Goal: Information Seeking & Learning: Learn about a topic

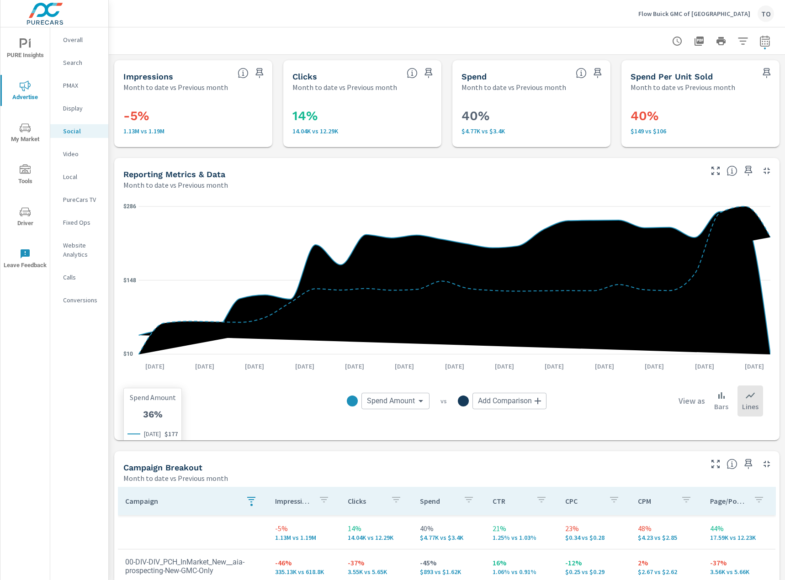
scroll to position [183, 0]
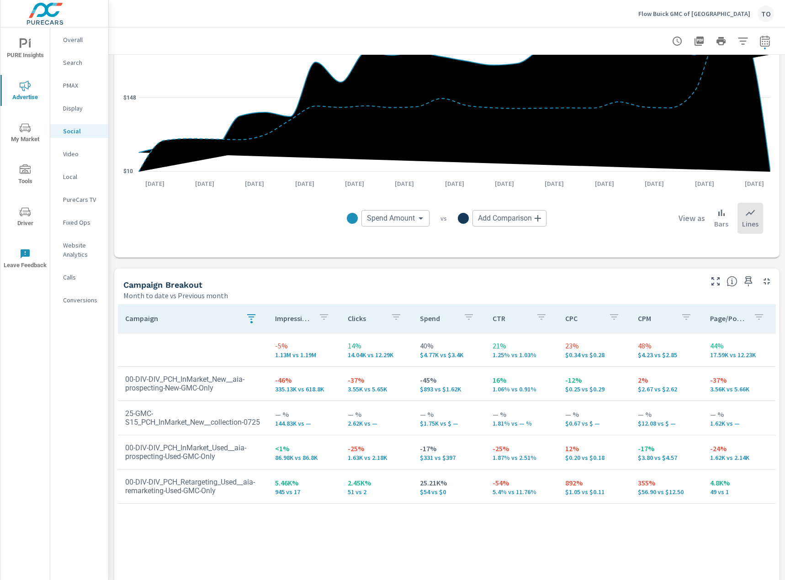
click at [24, 124] on icon "nav menu" at bounding box center [25, 127] width 11 height 9
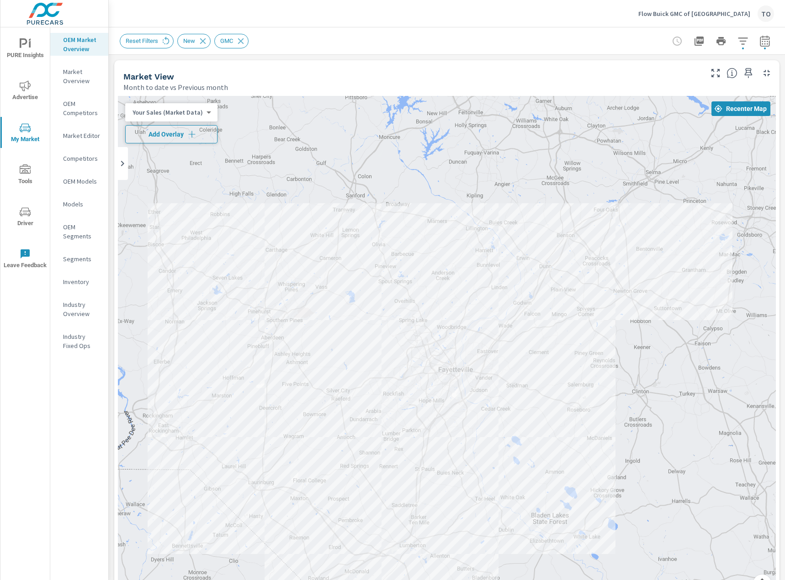
click at [190, 133] on icon "button" at bounding box center [191, 134] width 9 height 9
click at [760, 43] on icon "button" at bounding box center [765, 41] width 11 height 11
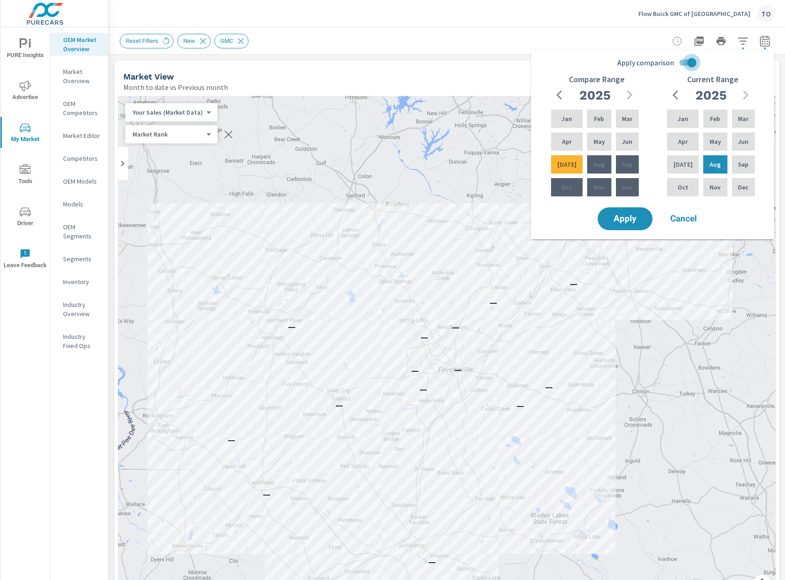
click at [694, 66] on input "Apply comparison" at bounding box center [692, 62] width 52 height 17
checkbox input "false"
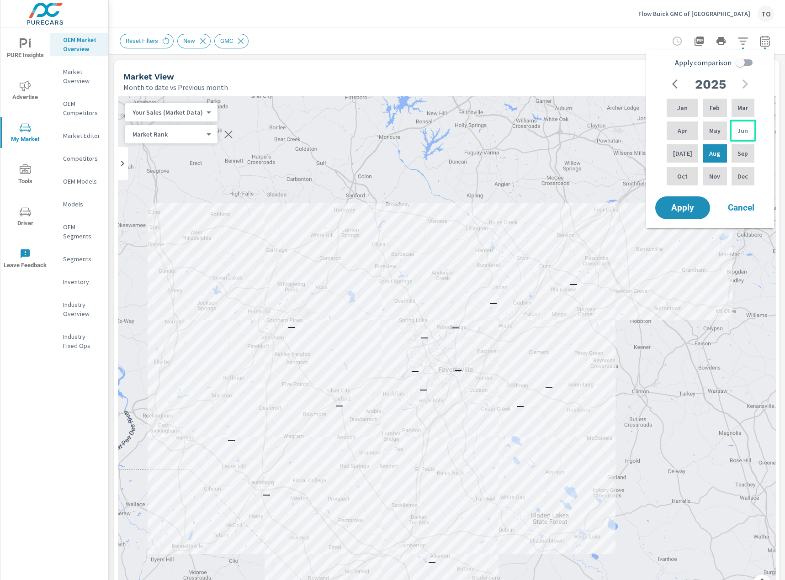
click at [736, 133] on div "Jun" at bounding box center [743, 131] width 27 height 22
click at [710, 149] on p "Aug" at bounding box center [714, 153] width 11 height 9
click at [682, 208] on span "Apply" at bounding box center [682, 208] width 37 height 9
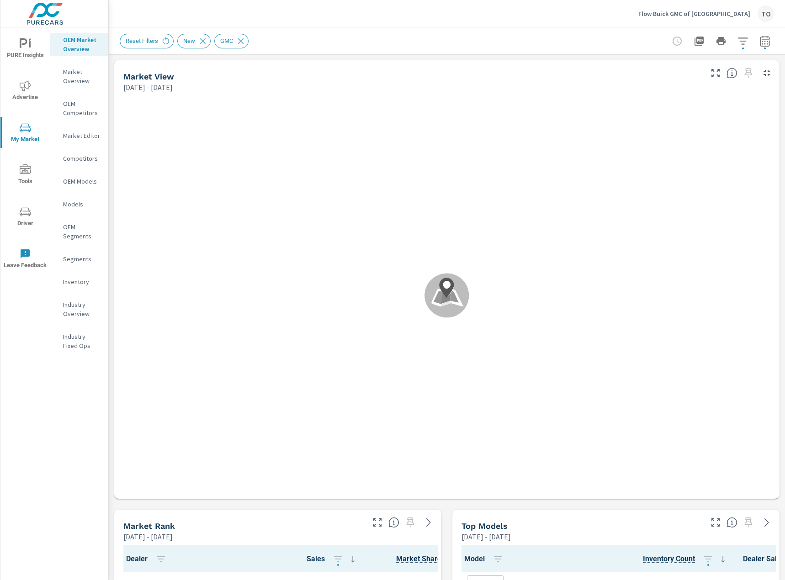
scroll to position [0, 0]
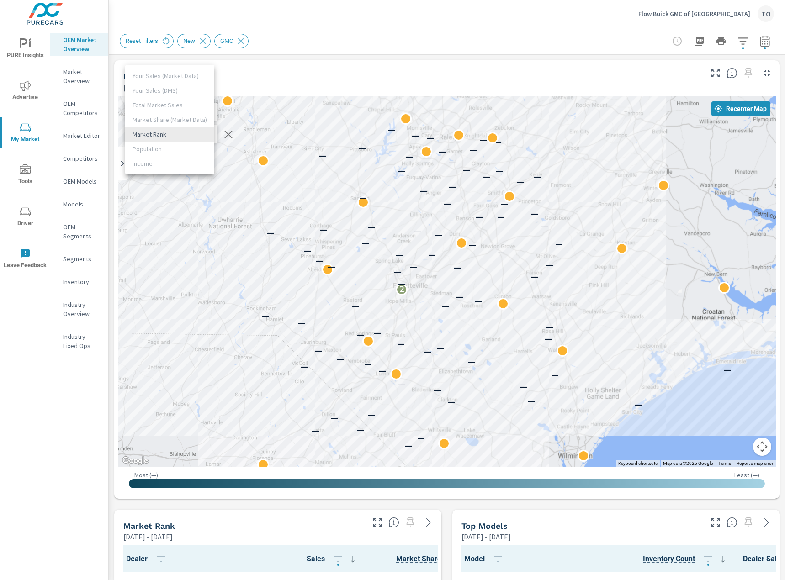
click at [206, 138] on body "PURE Insights Advertise My Market Tools Driver Leave Feedback OEM Market Overvi…" at bounding box center [392, 573] width 785 height 1147
click at [268, 82] on div at bounding box center [392, 290] width 785 height 580
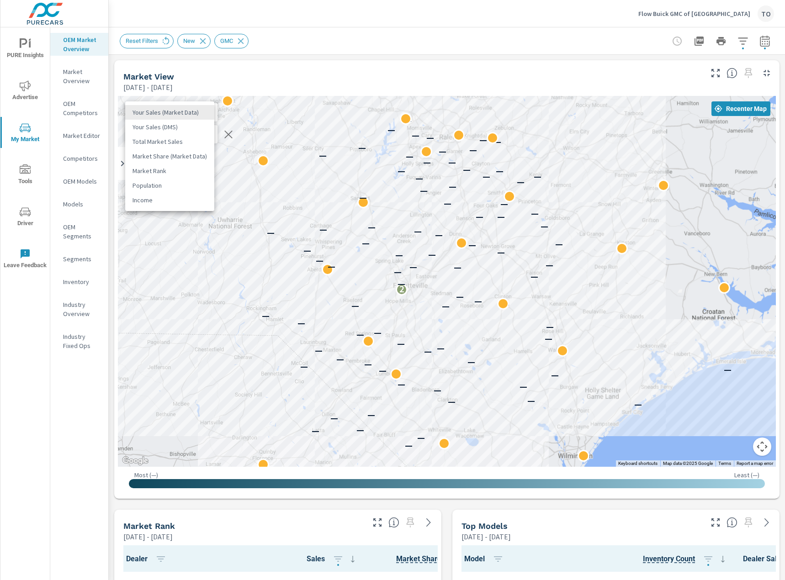
click at [184, 113] on body "PURE Insights Advertise My Market Tools Driver Leave Feedback OEM Market Overvi…" at bounding box center [392, 573] width 785 height 1147
click at [346, 59] on div at bounding box center [392, 290] width 785 height 580
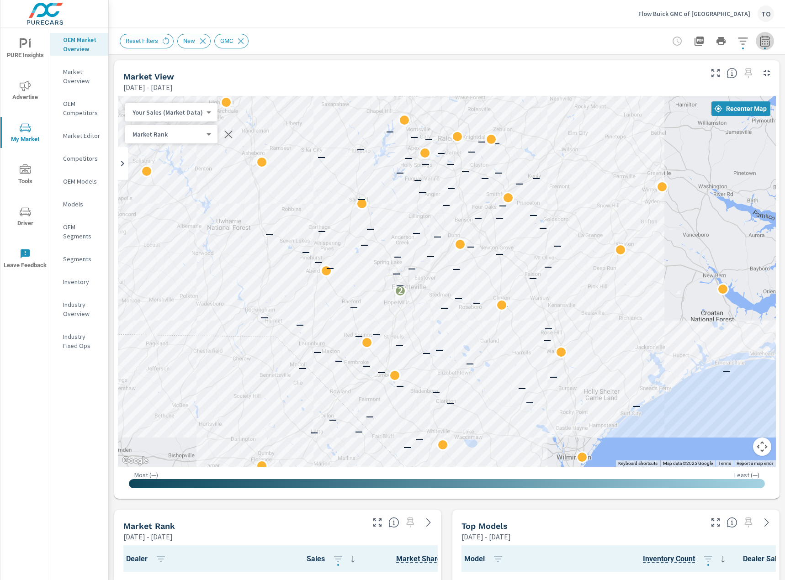
click at [770, 39] on icon "button" at bounding box center [765, 41] width 11 height 11
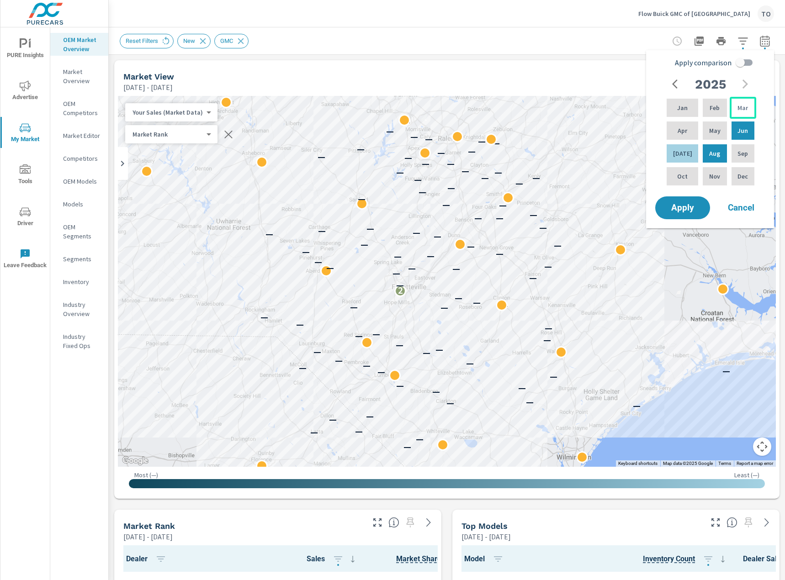
click at [730, 110] on div "Mar" at bounding box center [743, 108] width 27 height 22
click at [709, 157] on p "Aug" at bounding box center [714, 153] width 11 height 9
click at [686, 207] on span "Apply" at bounding box center [682, 208] width 37 height 9
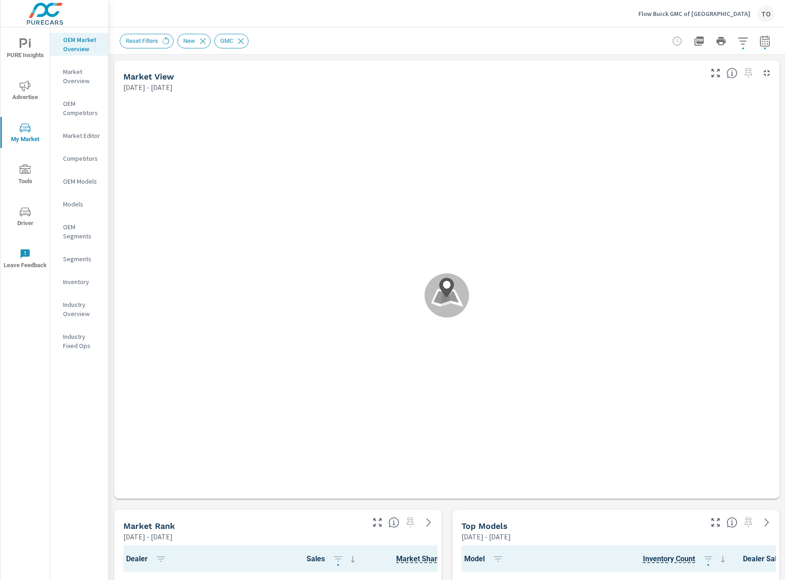
scroll to position [0, 0]
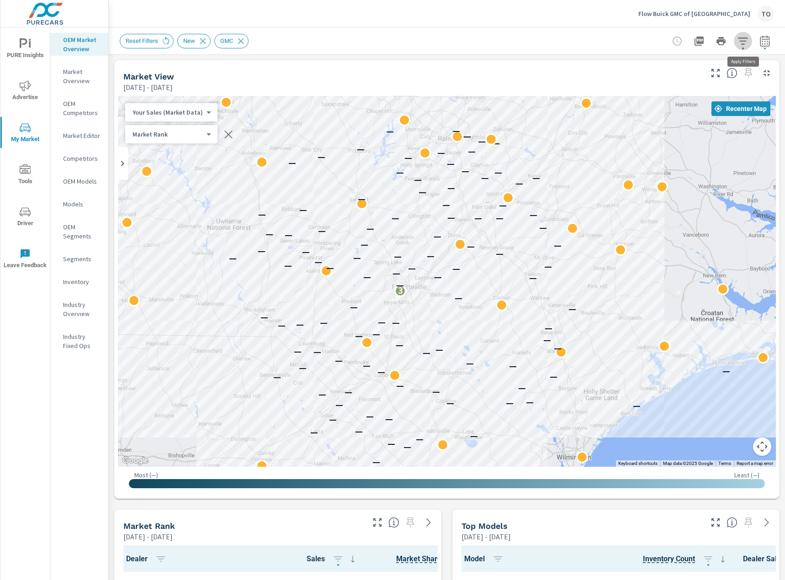
click at [739, 42] on icon "button" at bounding box center [743, 41] width 11 height 11
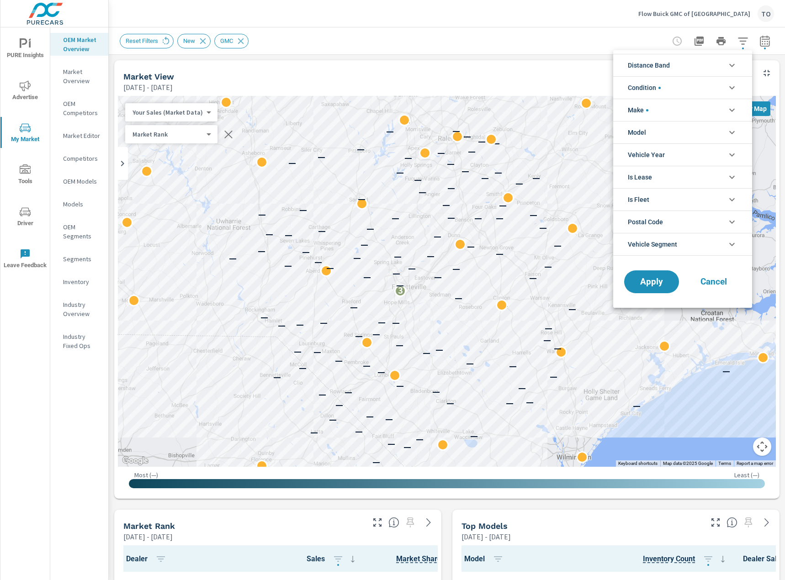
click at [685, 66] on li "Distance Band" at bounding box center [682, 65] width 139 height 22
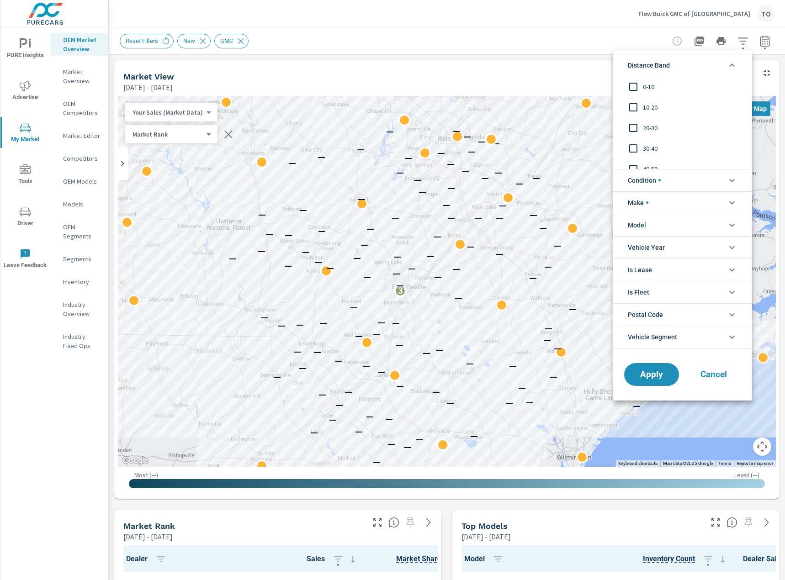
click at [685, 66] on li "Distance Band" at bounding box center [682, 65] width 139 height 22
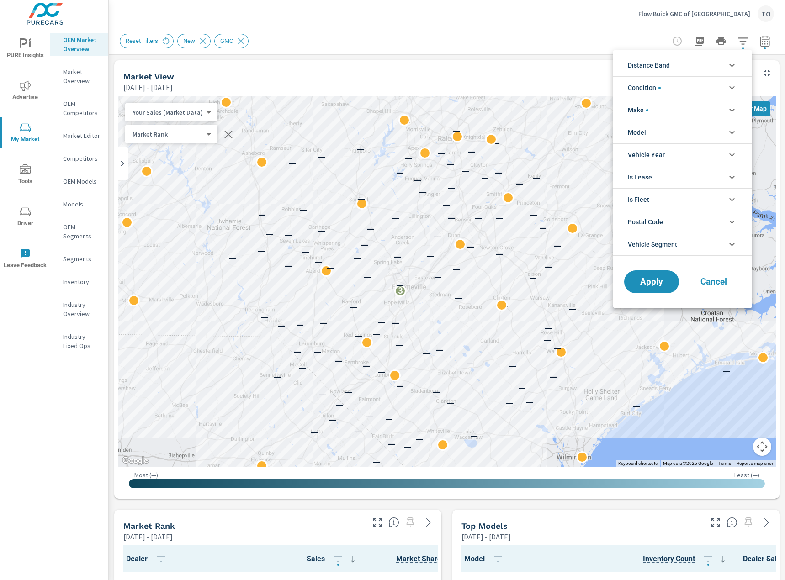
click at [680, 86] on li "Condition" at bounding box center [682, 87] width 139 height 22
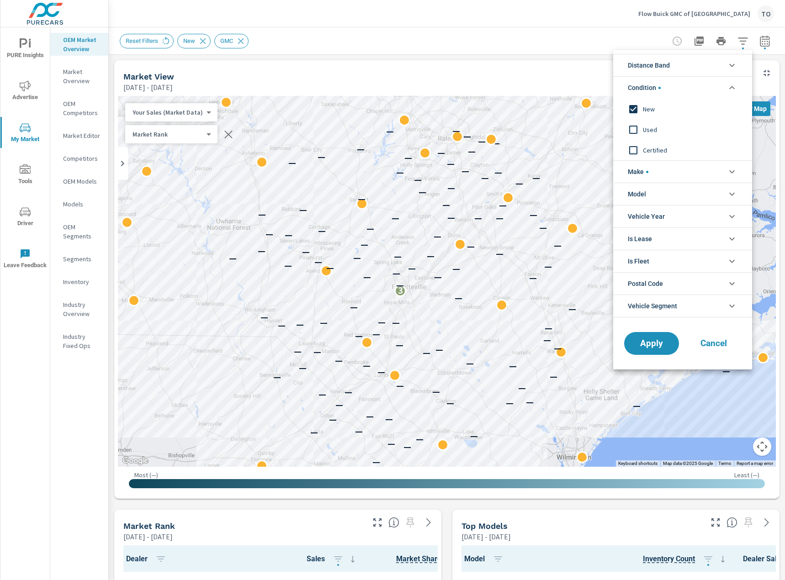
click at [680, 86] on li "Condition" at bounding box center [682, 87] width 139 height 22
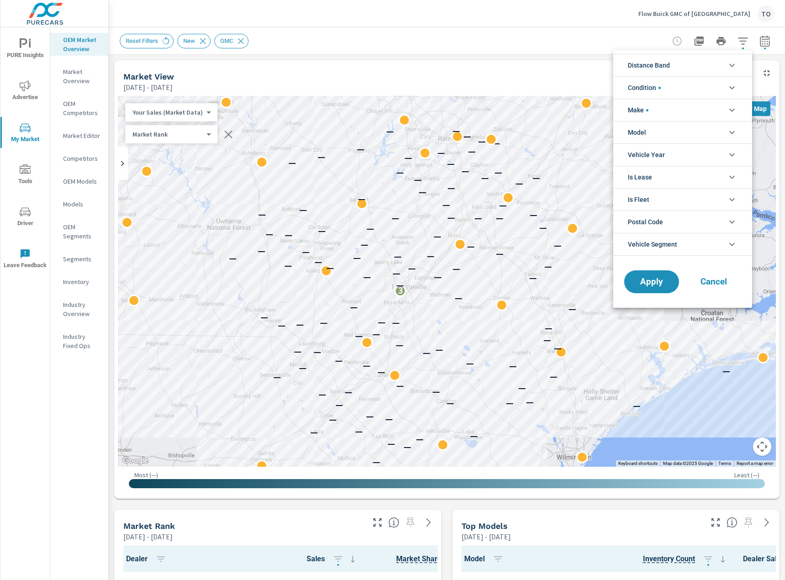
click at [682, 110] on li "Make" at bounding box center [682, 110] width 139 height 22
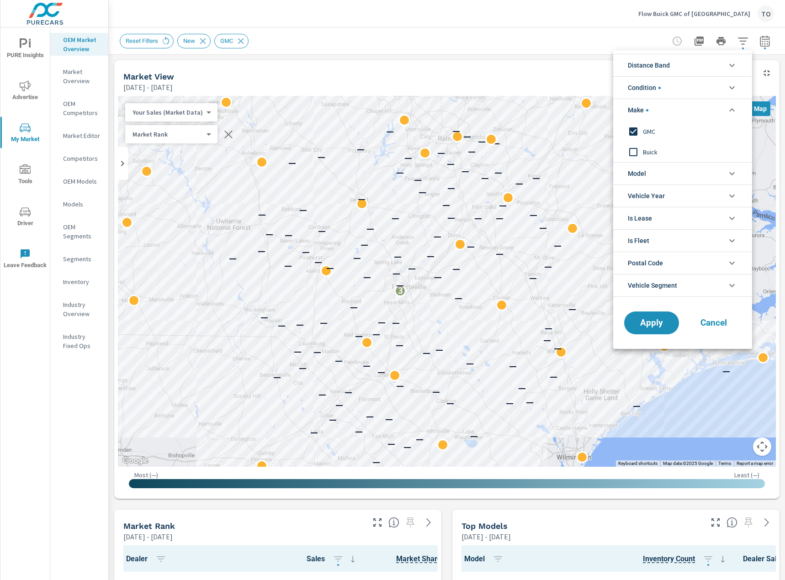
click at [682, 110] on li "Make" at bounding box center [682, 110] width 139 height 22
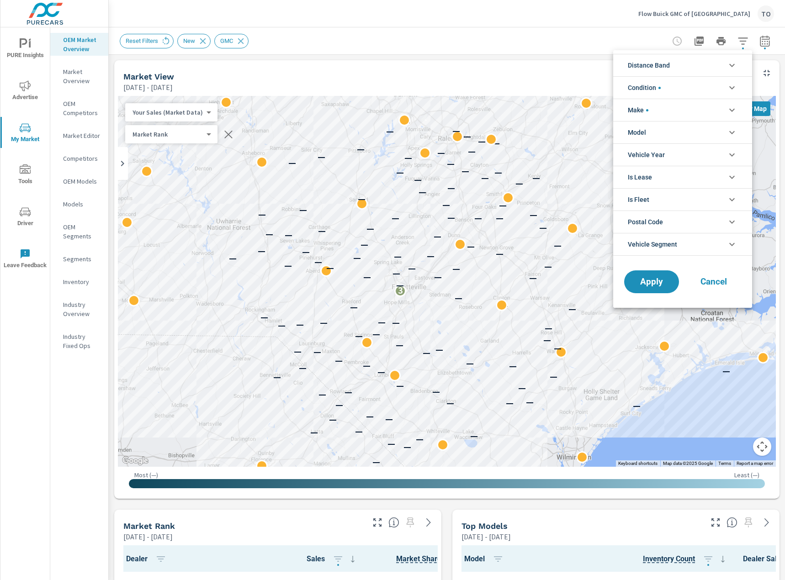
click at [680, 128] on li "Model" at bounding box center [682, 132] width 139 height 22
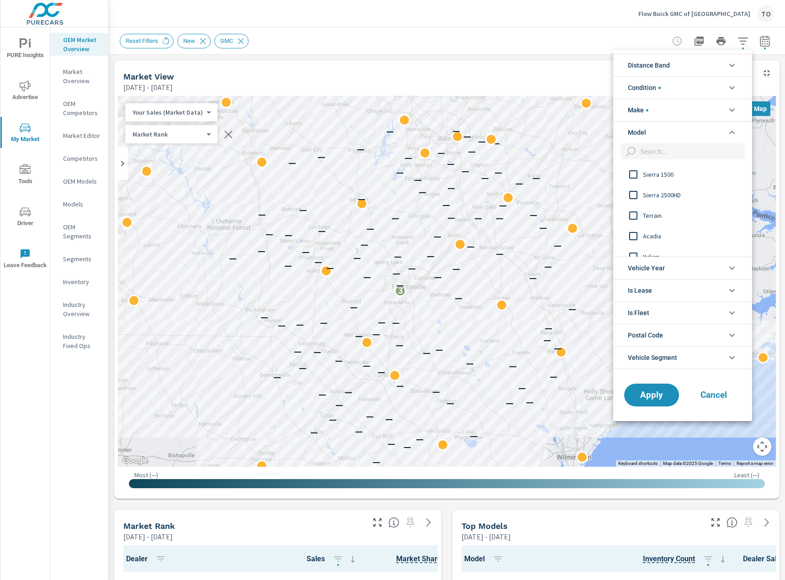
click at [680, 128] on li "Model" at bounding box center [682, 132] width 139 height 22
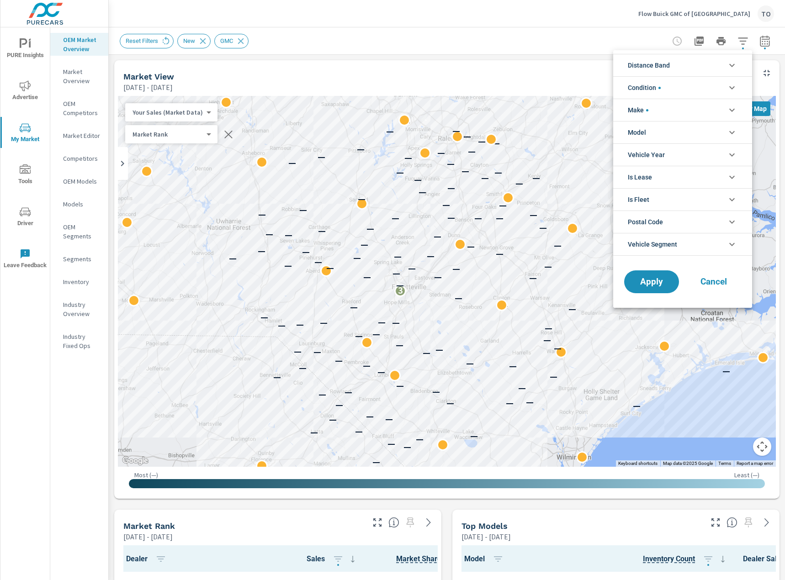
click at [679, 110] on li "Make" at bounding box center [682, 110] width 139 height 22
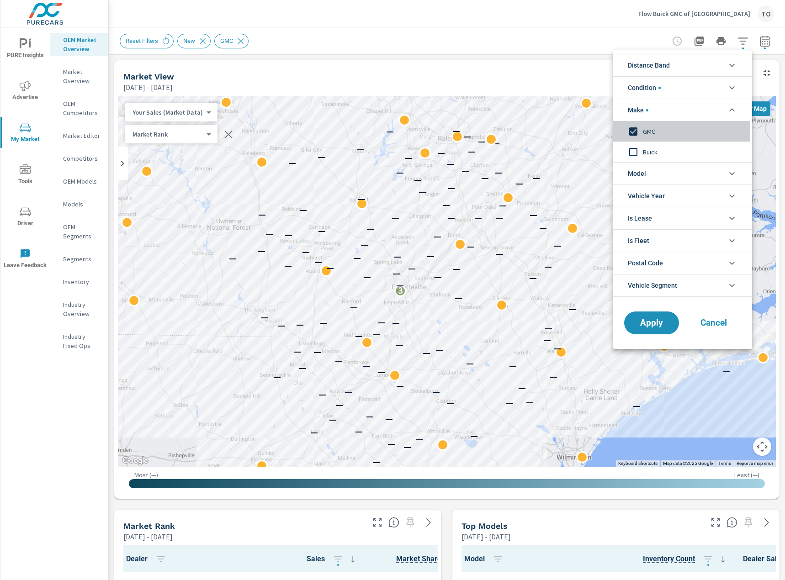
click at [635, 132] on input "filter options" at bounding box center [633, 131] width 19 height 19
click at [653, 89] on span "Condition" at bounding box center [644, 88] width 33 height 22
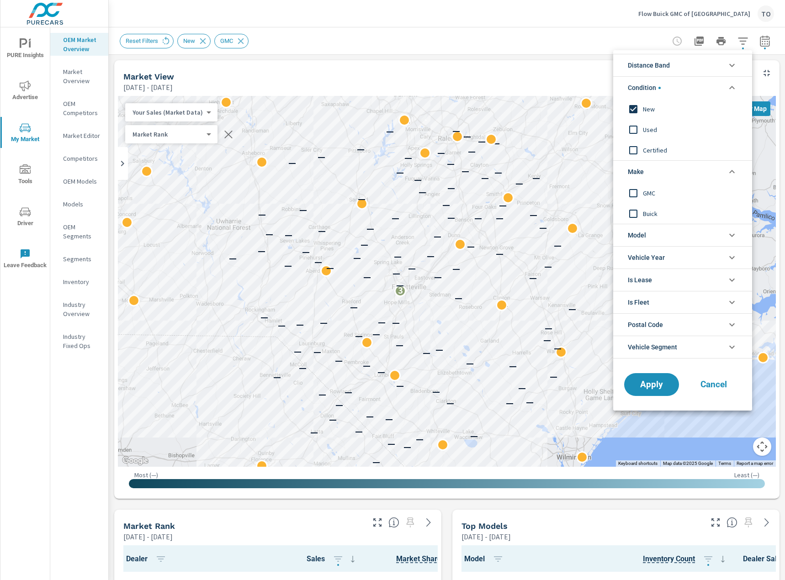
click at [634, 107] on input "filter options" at bounding box center [633, 109] width 19 height 19
click at [651, 377] on button "Apply" at bounding box center [651, 385] width 57 height 24
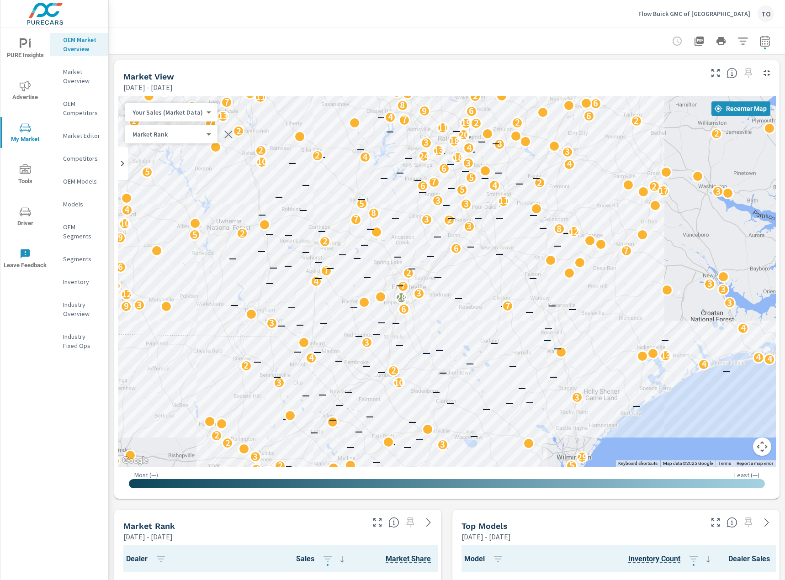
scroll to position [0, 0]
click at [181, 133] on body "PURE Insights Advertise My Market Tools Driver Leave Feedback OEM Market Overvi…" at bounding box center [392, 573] width 785 height 1147
click at [227, 133] on div at bounding box center [392, 290] width 785 height 580
click at [226, 137] on icon "button" at bounding box center [228, 134] width 11 height 11
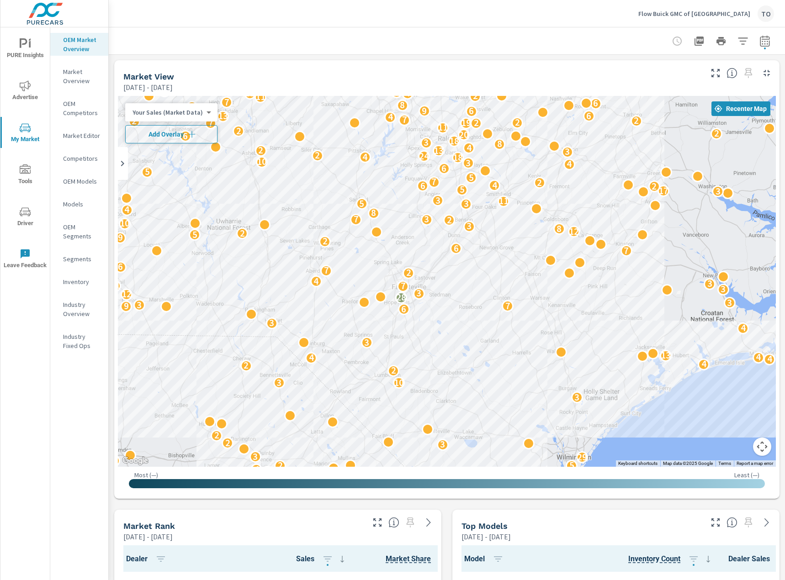
click at [193, 133] on icon "button" at bounding box center [191, 134] width 9 height 9
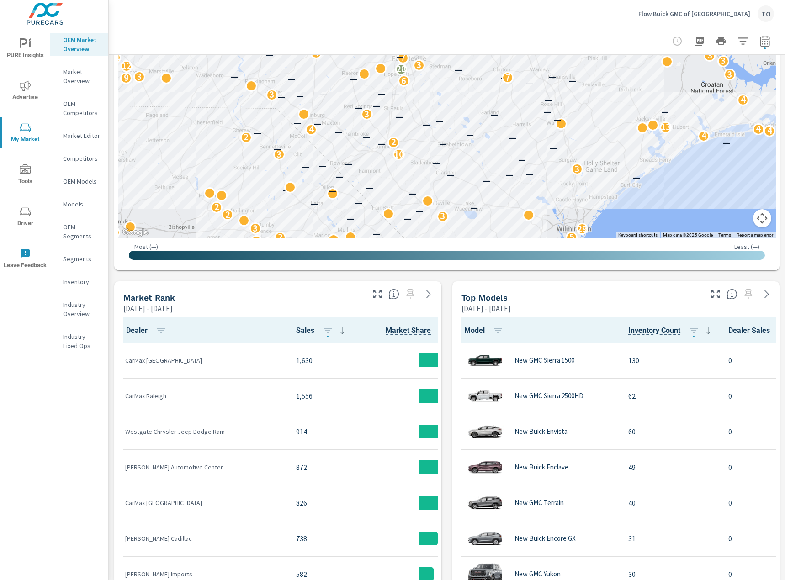
scroll to position [274, 0]
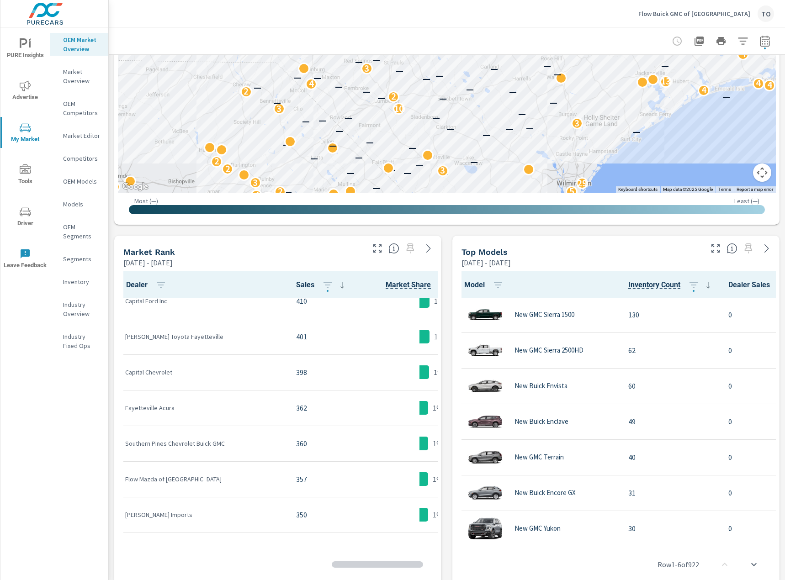
scroll to position [412, 0]
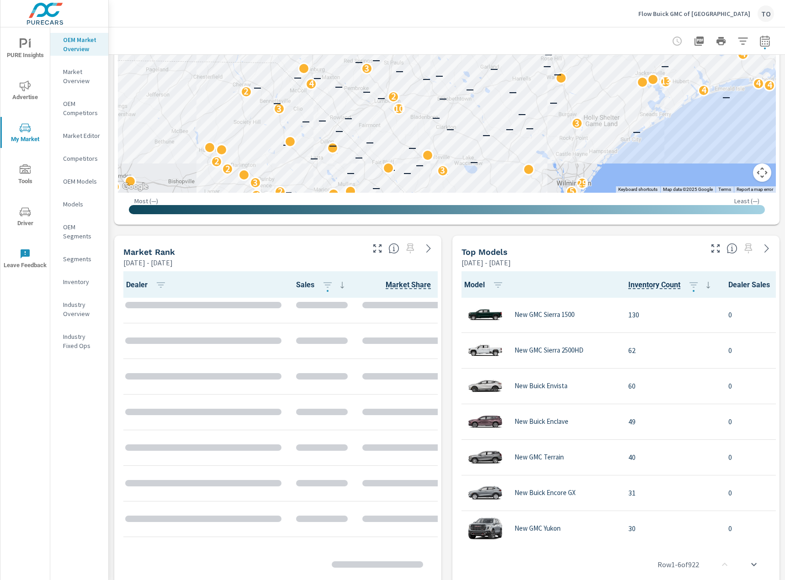
scroll to position [35, 0]
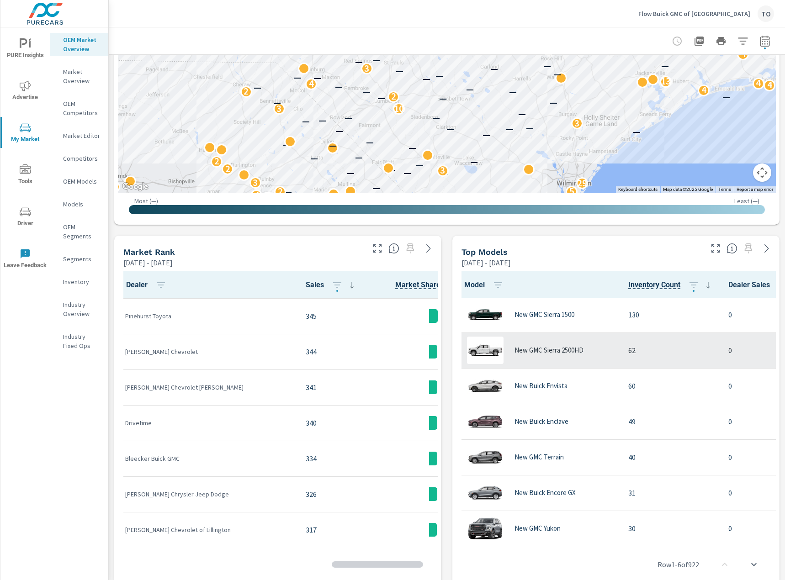
scroll to position [1764, 0]
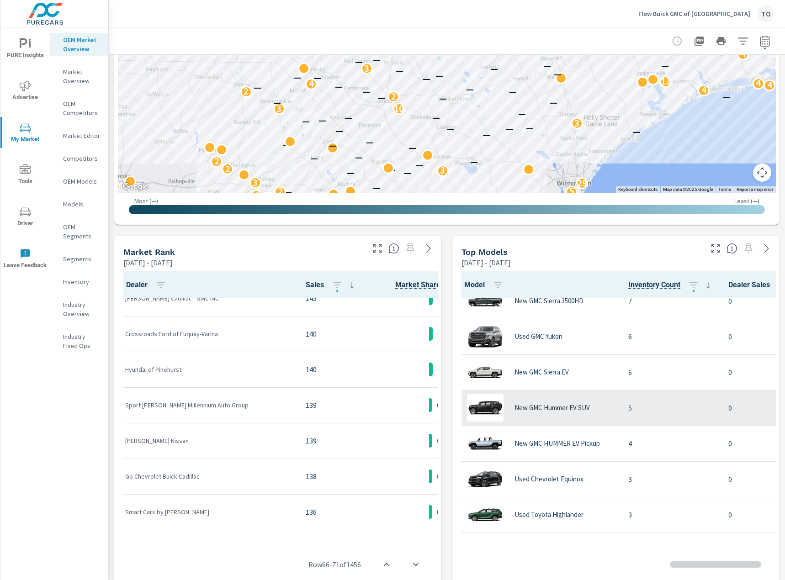
scroll to position [1800, 0]
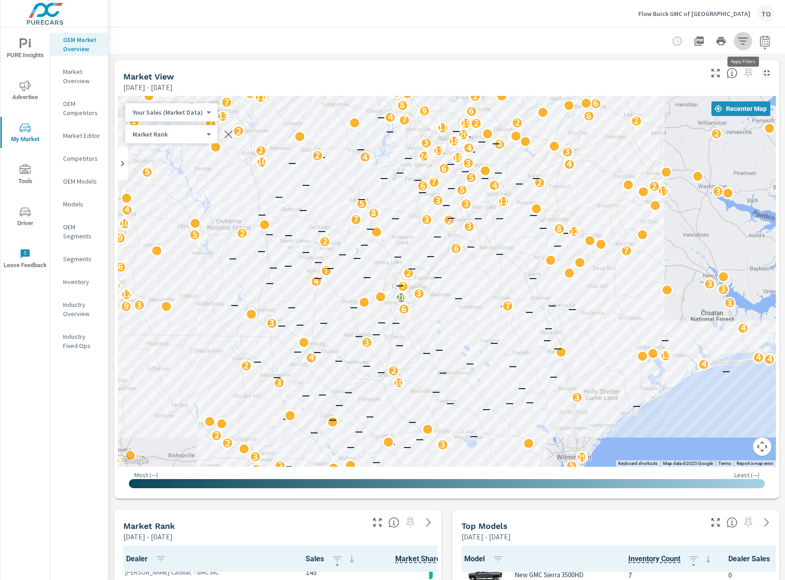
click at [749, 46] on button "button" at bounding box center [743, 41] width 18 height 18
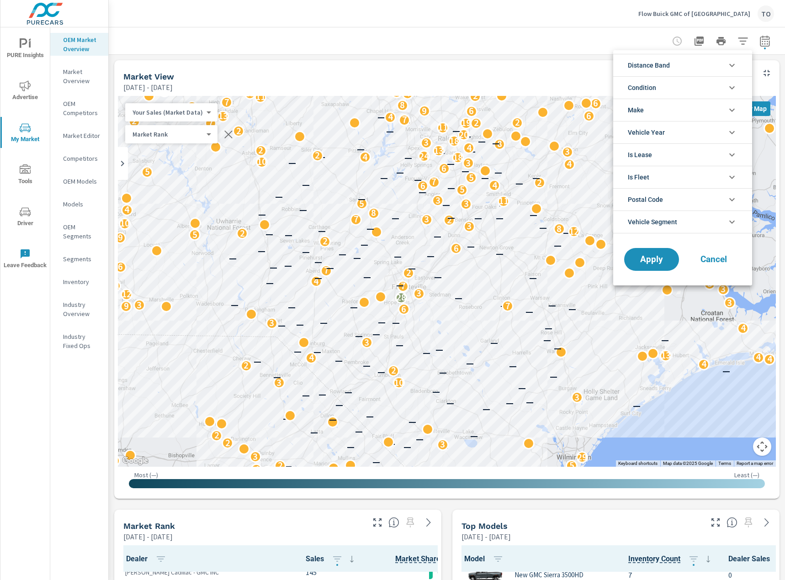
click at [676, 111] on li "Make" at bounding box center [682, 110] width 139 height 22
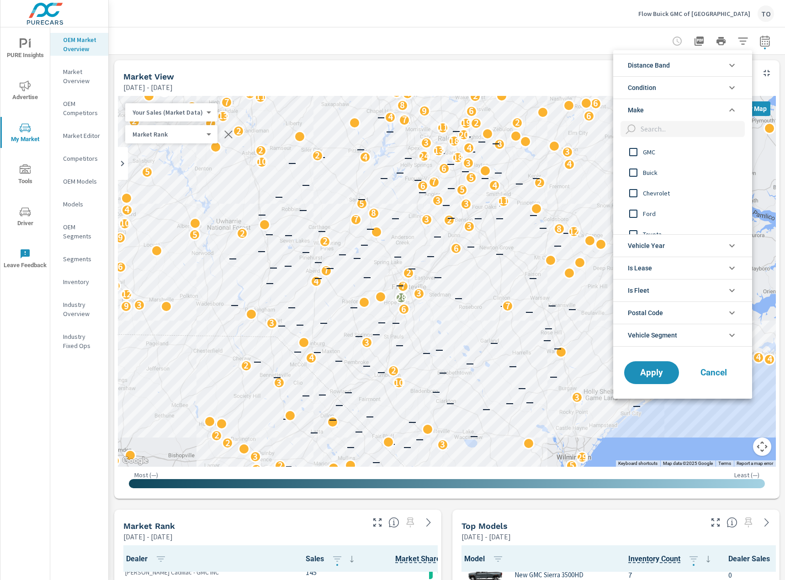
click at [651, 150] on span "GMC" at bounding box center [693, 152] width 100 height 11
click at [652, 376] on span "Apply" at bounding box center [651, 372] width 37 height 9
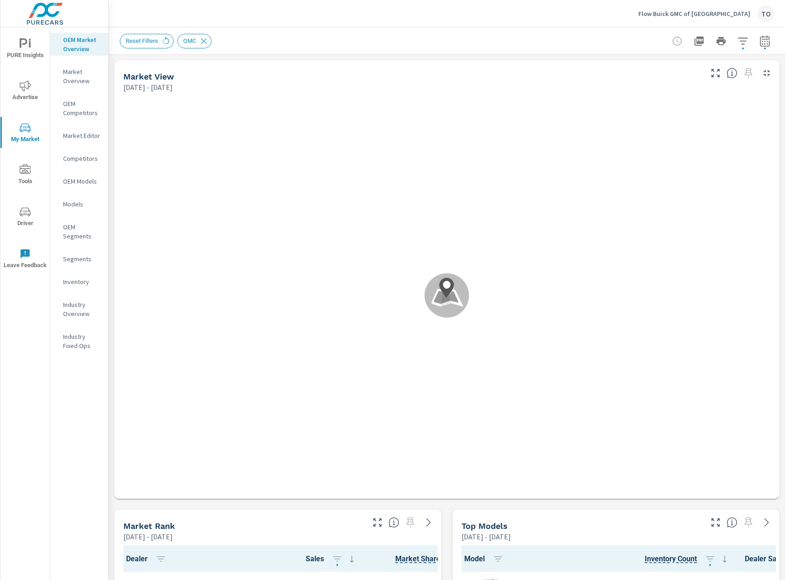
scroll to position [0, 0]
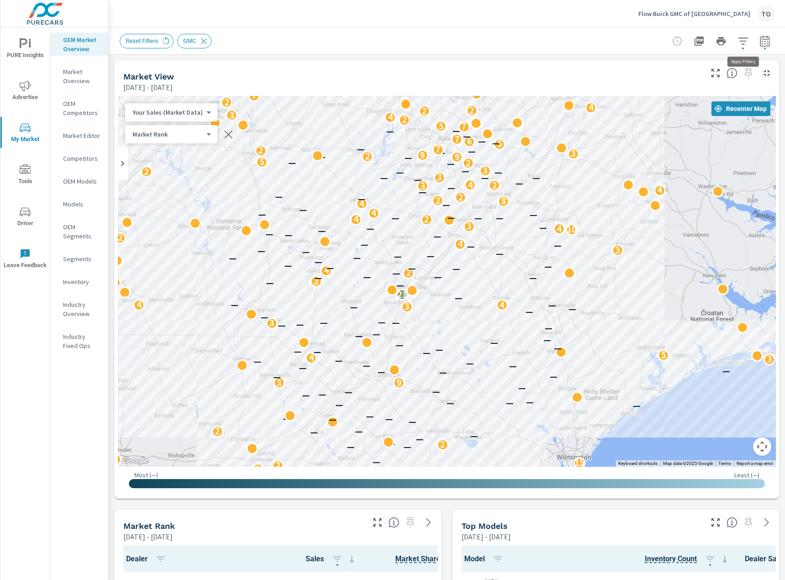
click at [740, 45] on icon "button" at bounding box center [743, 41] width 11 height 11
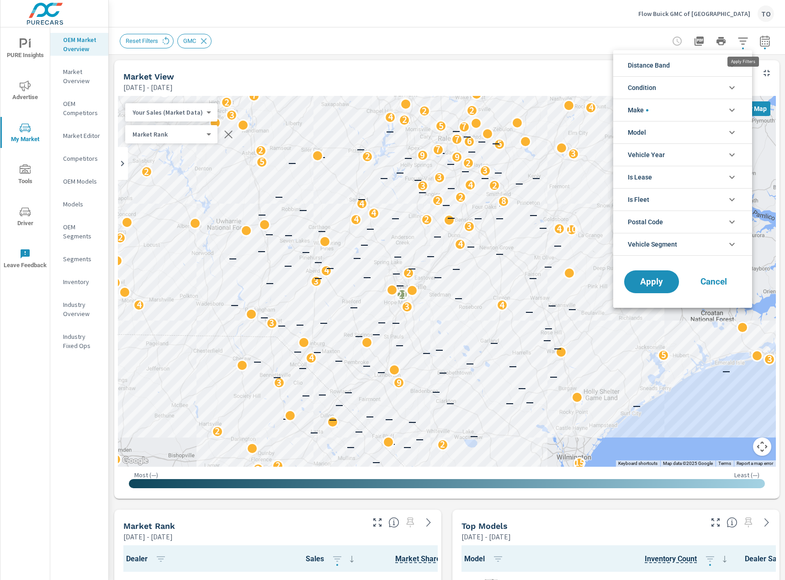
scroll to position [21, 0]
click at [678, 93] on li "Condition" at bounding box center [682, 87] width 139 height 22
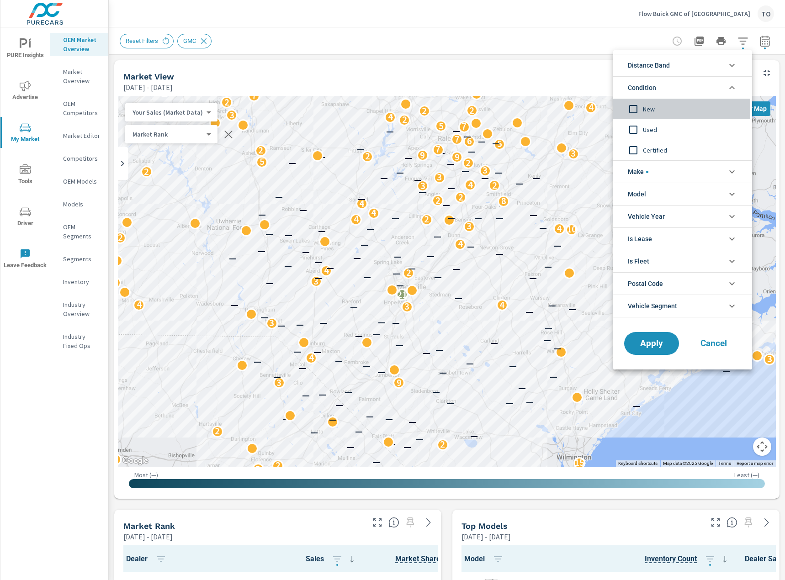
click at [652, 105] on span "New" at bounding box center [693, 109] width 100 height 11
click at [657, 346] on span "Apply" at bounding box center [651, 344] width 37 height 9
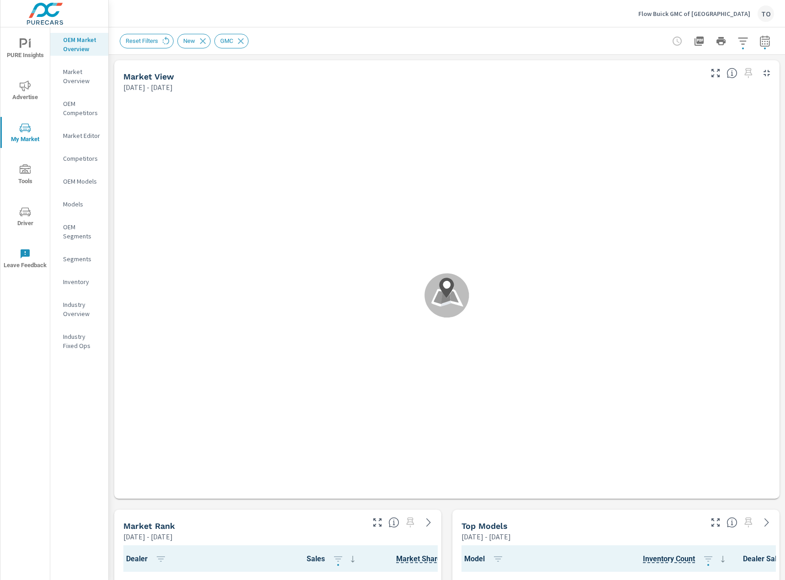
scroll to position [0, 0]
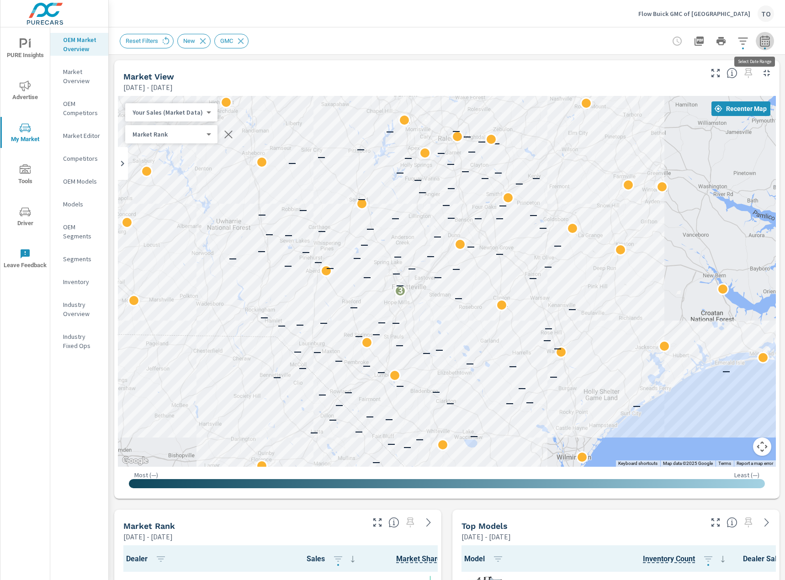
click at [770, 44] on icon "button" at bounding box center [765, 41] width 11 height 11
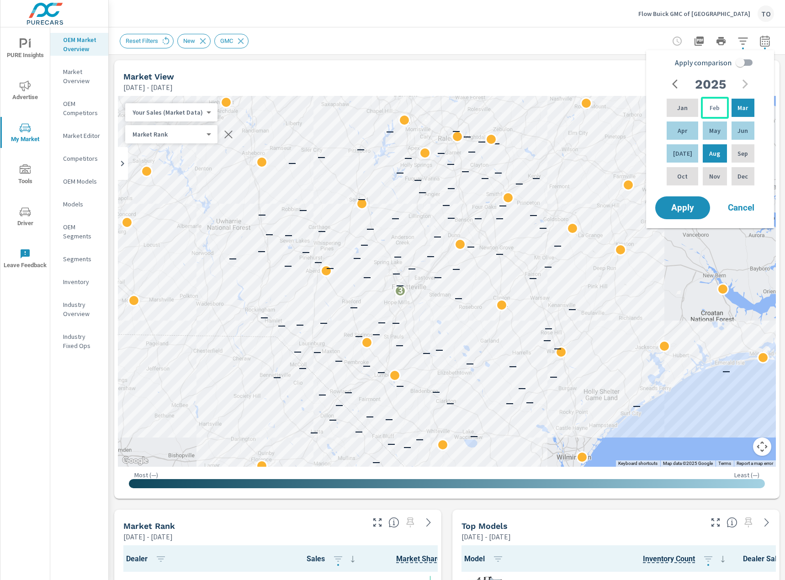
click at [710, 108] on p "Feb" at bounding box center [715, 107] width 10 height 9
click at [710, 148] on div "Aug" at bounding box center [714, 154] width 27 height 22
click at [678, 111] on p "Jan" at bounding box center [682, 107] width 11 height 9
click at [714, 157] on p "Aug" at bounding box center [714, 153] width 11 height 9
click at [693, 207] on span "Apply" at bounding box center [682, 208] width 37 height 9
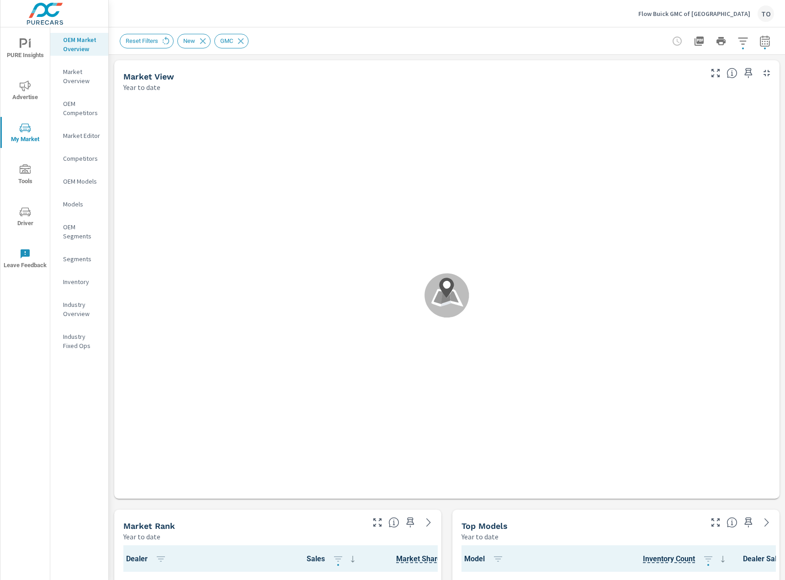
scroll to position [1926, 0]
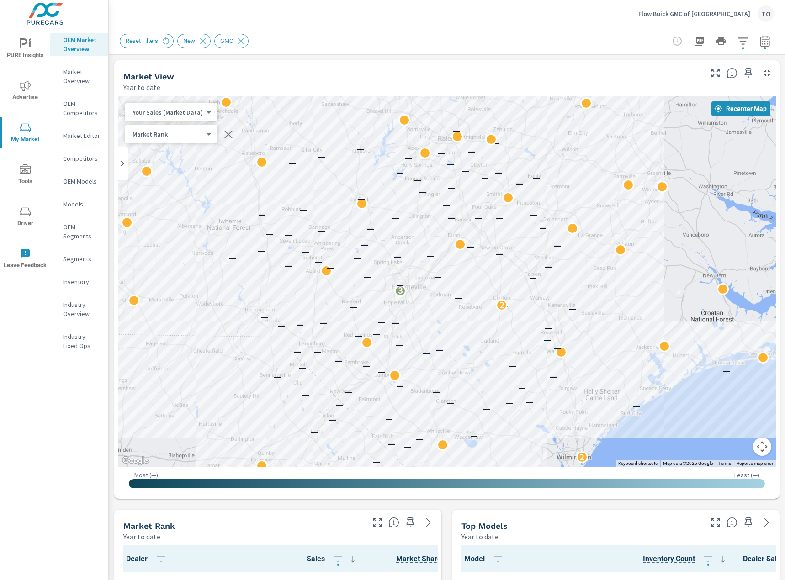
click at [187, 132] on body "PURE Insights Advertise My Market Tools Driver Leave Feedback OEM Market Overvi…" at bounding box center [392, 573] width 785 height 1147
click at [185, 86] on ul "Your Sales (Market Data) Your Sales (DMS) Total Market Sales Market Share (Mark…" at bounding box center [169, 120] width 89 height 110
click at [226, 134] on div at bounding box center [392, 290] width 785 height 580
click at [223, 135] on icon "button" at bounding box center [228, 134] width 11 height 11
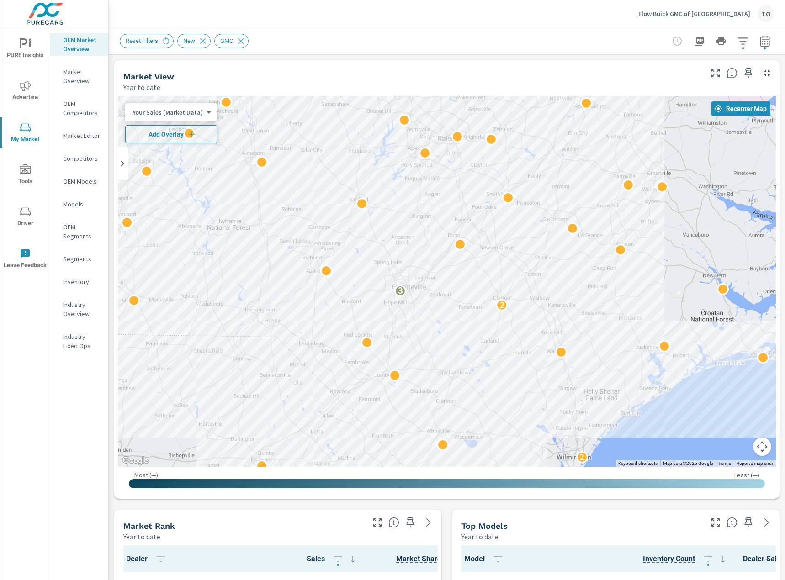
click at [208, 135] on span "Add Overlay" at bounding box center [171, 134] width 84 height 9
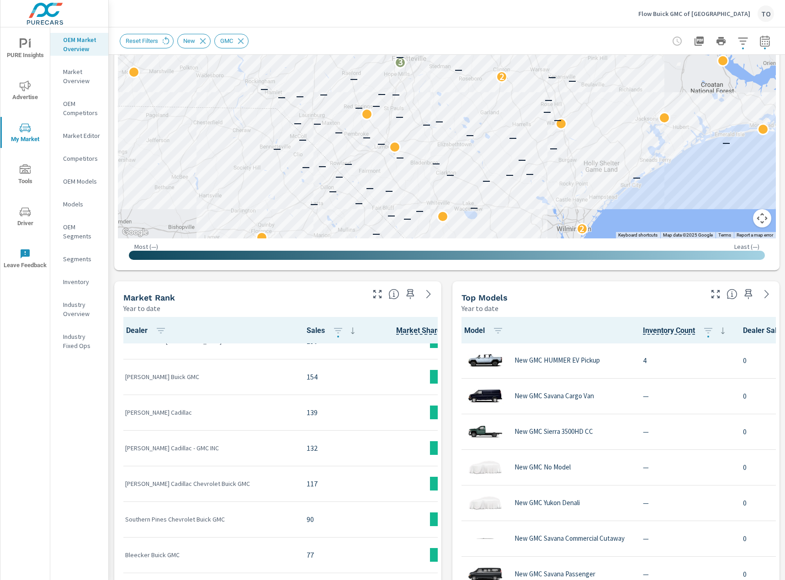
scroll to position [91, 0]
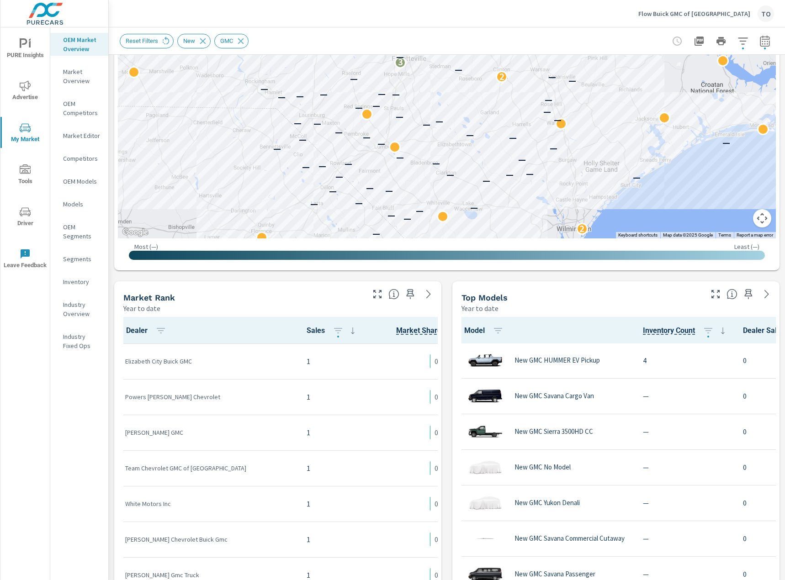
scroll to position [2224, 0]
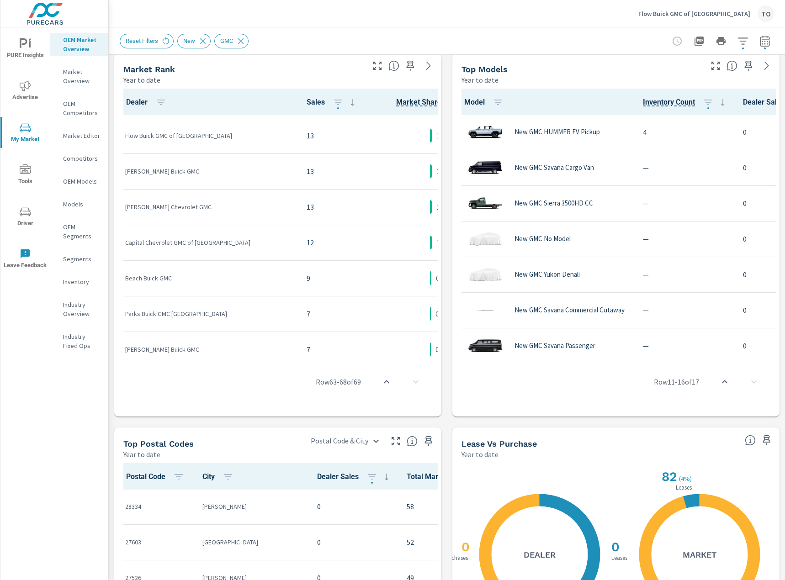
scroll to position [624, 0]
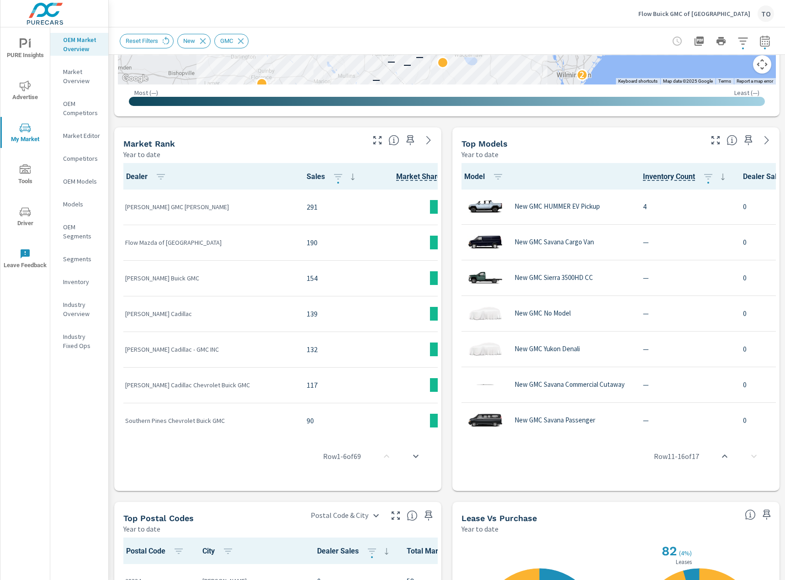
scroll to position [411, 0]
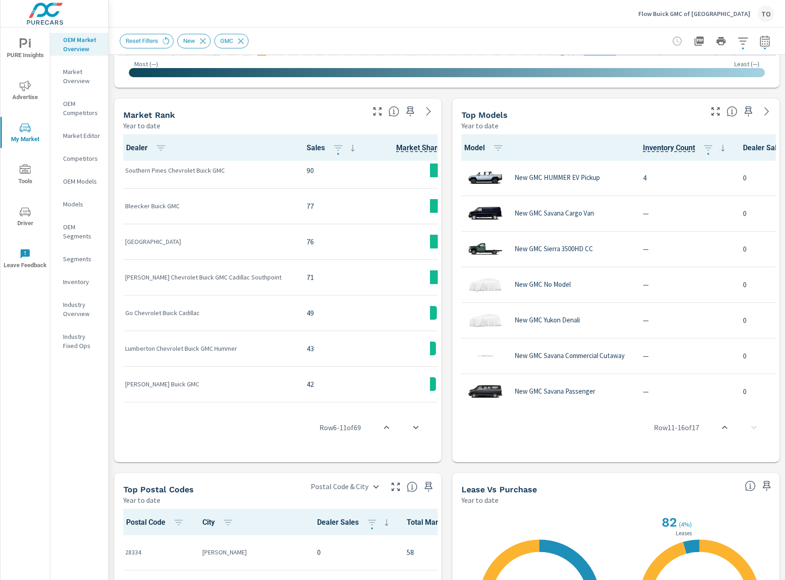
scroll to position [229, 0]
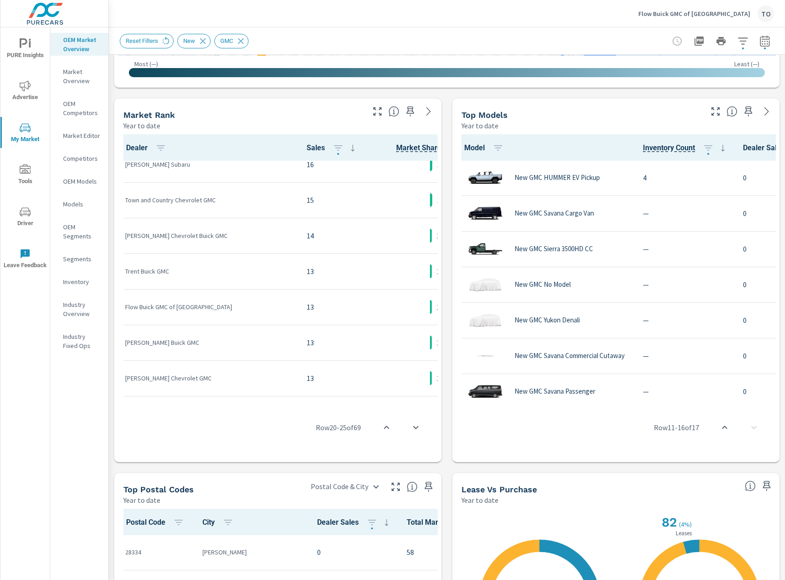
scroll to position [731, 0]
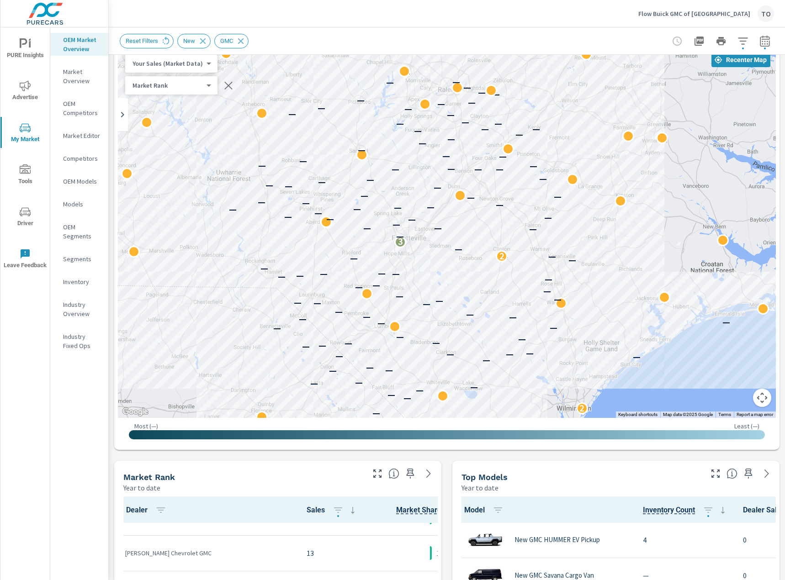
scroll to position [46, 0]
